Goal: Information Seeking & Learning: Learn about a topic

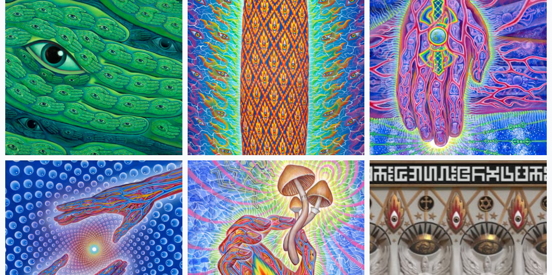
scroll to position [122, 0]
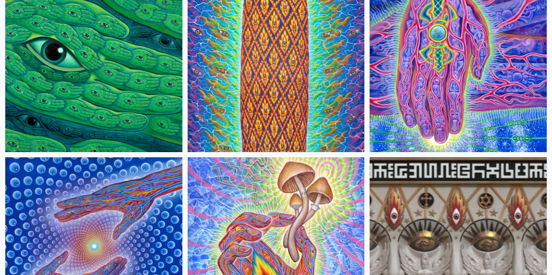
click at [370, 54] on img at bounding box center [458, 63] width 177 height 177
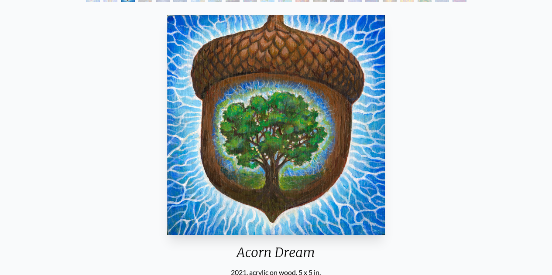
scroll to position [70, 0]
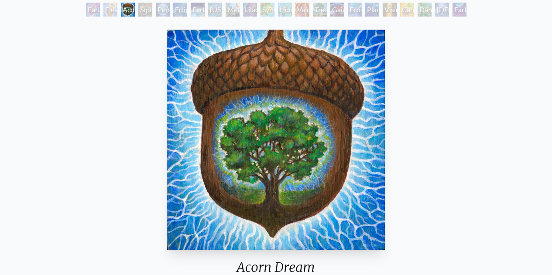
scroll to position [52, 0]
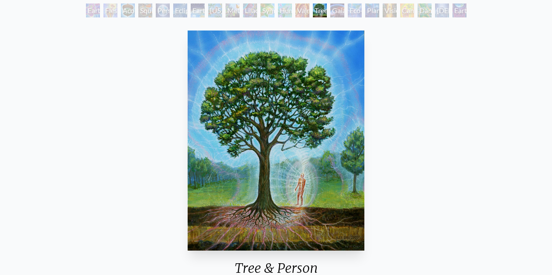
scroll to position [70, 0]
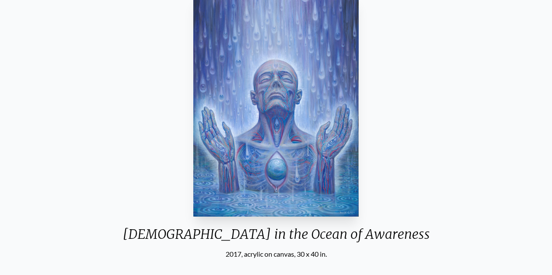
scroll to position [87, 0]
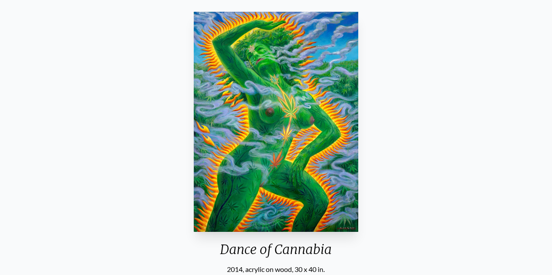
scroll to position [70, 0]
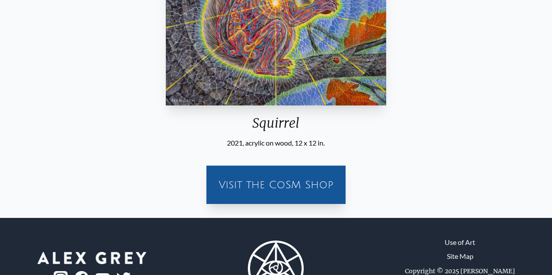
scroll to position [242, 0]
